Goal: Browse casually

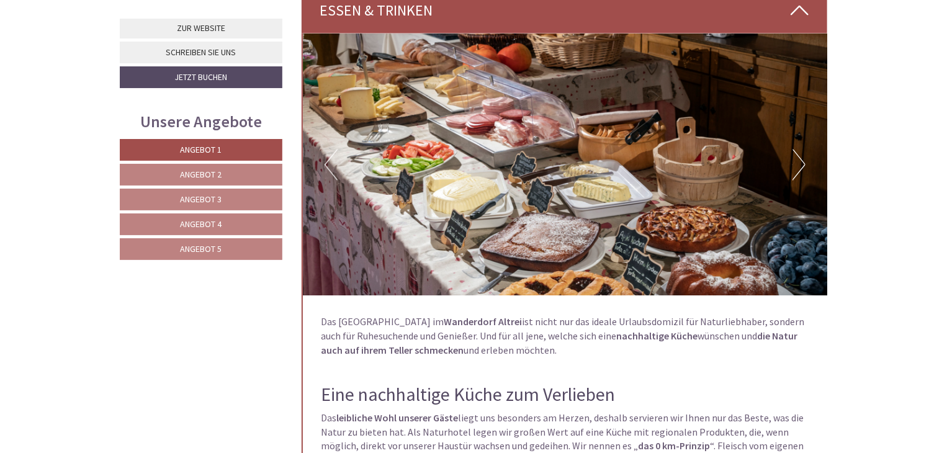
scroll to position [3413, 0]
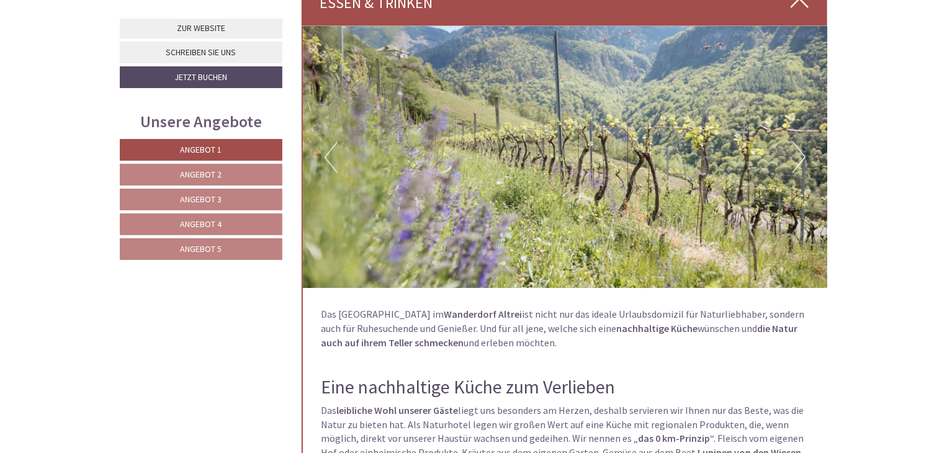
click at [802, 150] on button "Next" at bounding box center [799, 157] width 13 height 31
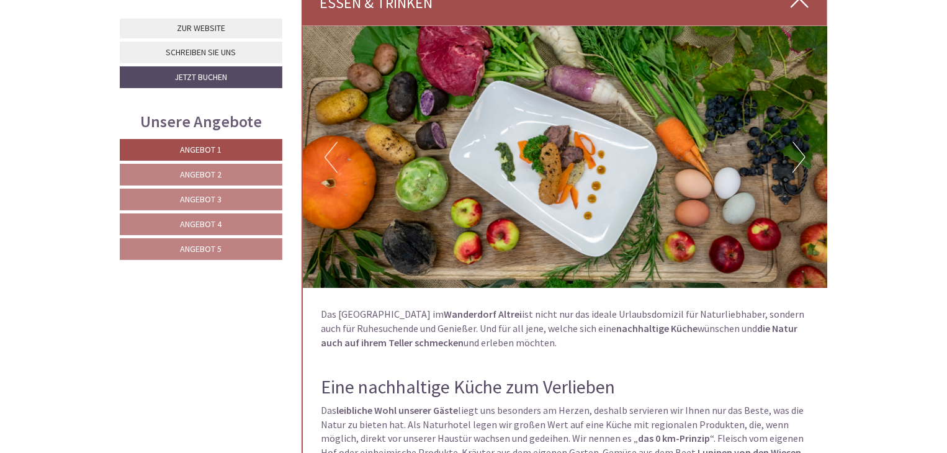
click at [802, 150] on button "Next" at bounding box center [799, 157] width 13 height 31
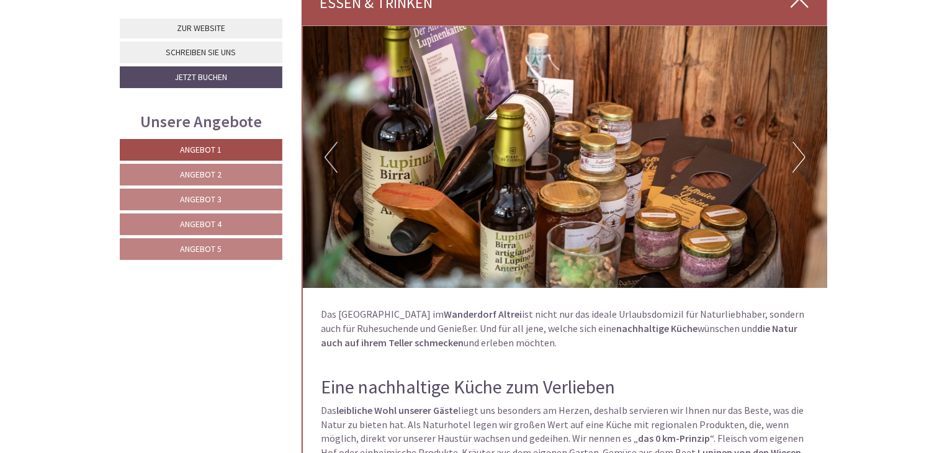
click at [802, 150] on button "Next" at bounding box center [799, 157] width 13 height 31
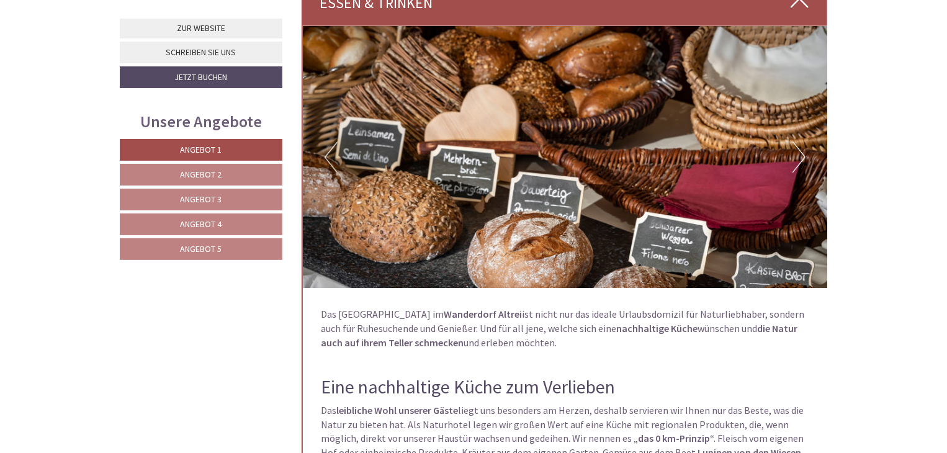
click at [802, 150] on button "Next" at bounding box center [799, 157] width 13 height 31
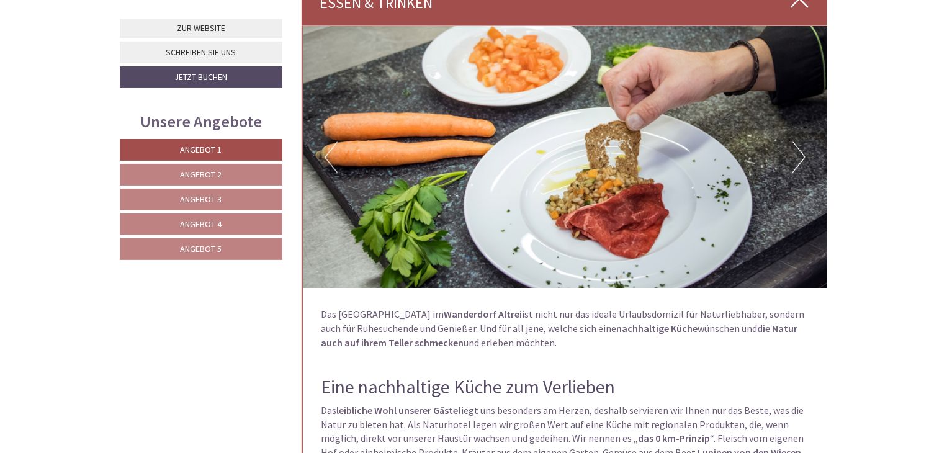
click at [802, 150] on button "Next" at bounding box center [799, 157] width 13 height 31
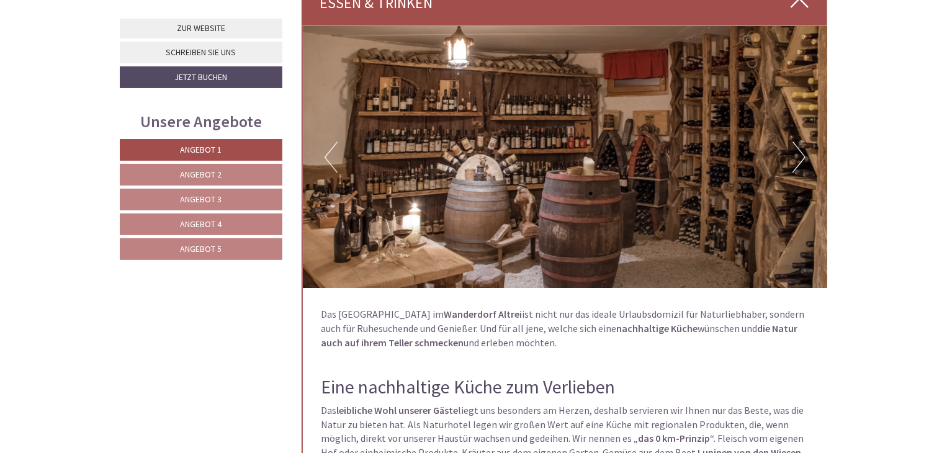
click at [802, 150] on button "Next" at bounding box center [799, 157] width 13 height 31
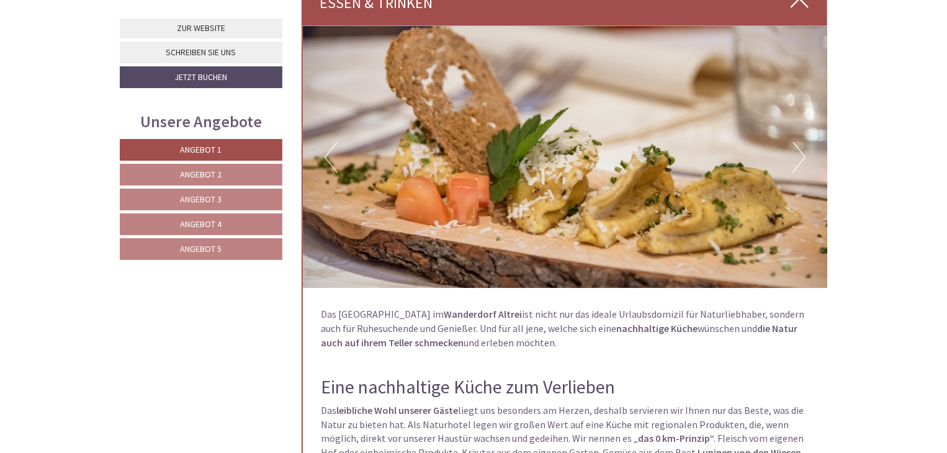
click at [802, 150] on button "Next" at bounding box center [799, 157] width 13 height 31
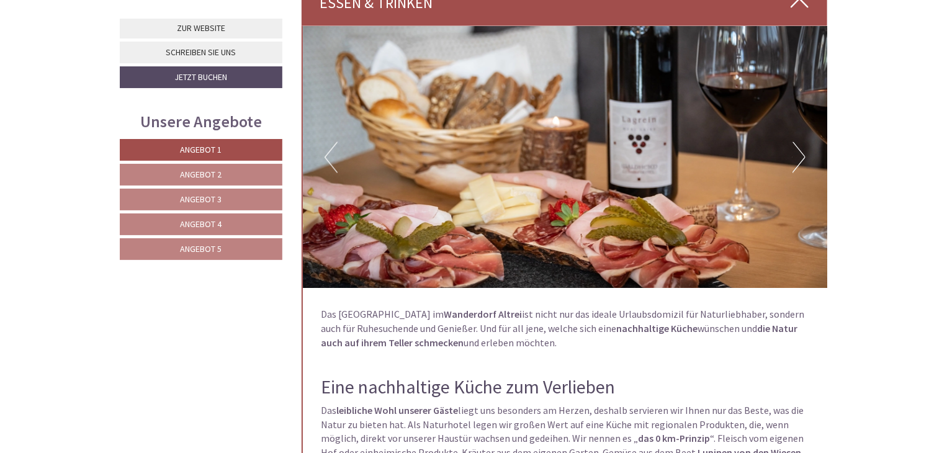
click at [802, 150] on button "Next" at bounding box center [799, 157] width 13 height 31
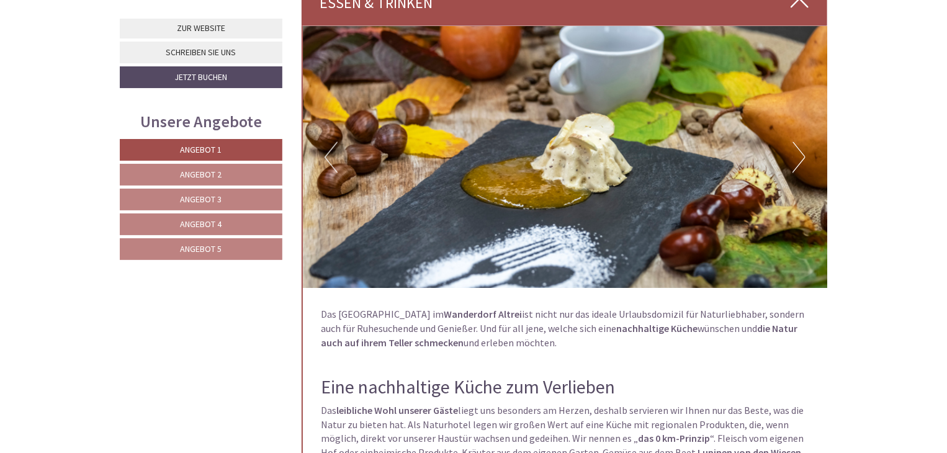
click at [802, 150] on button "Next" at bounding box center [799, 157] width 13 height 31
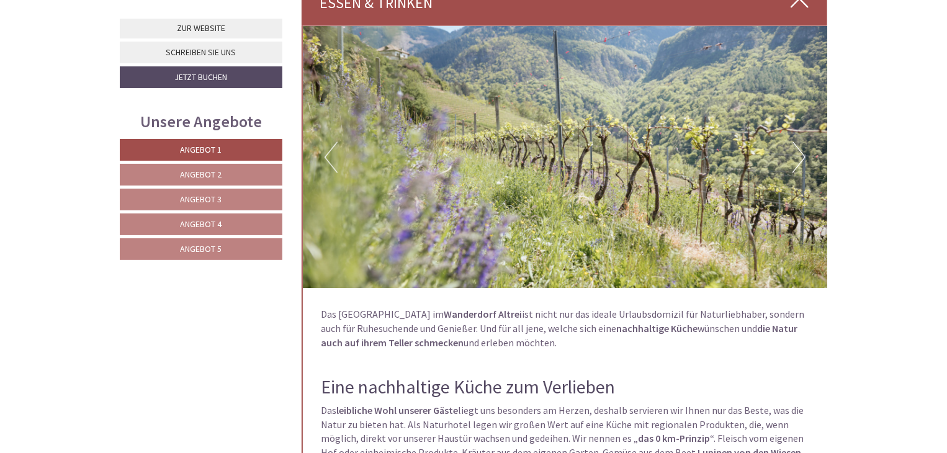
click at [802, 151] on button "Next" at bounding box center [799, 157] width 13 height 31
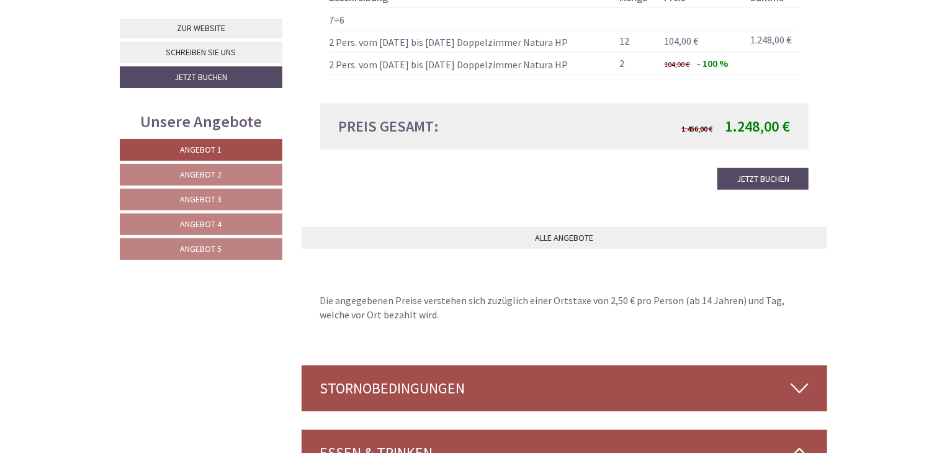
scroll to position [2730, 0]
